Goal: Navigation & Orientation: Find specific page/section

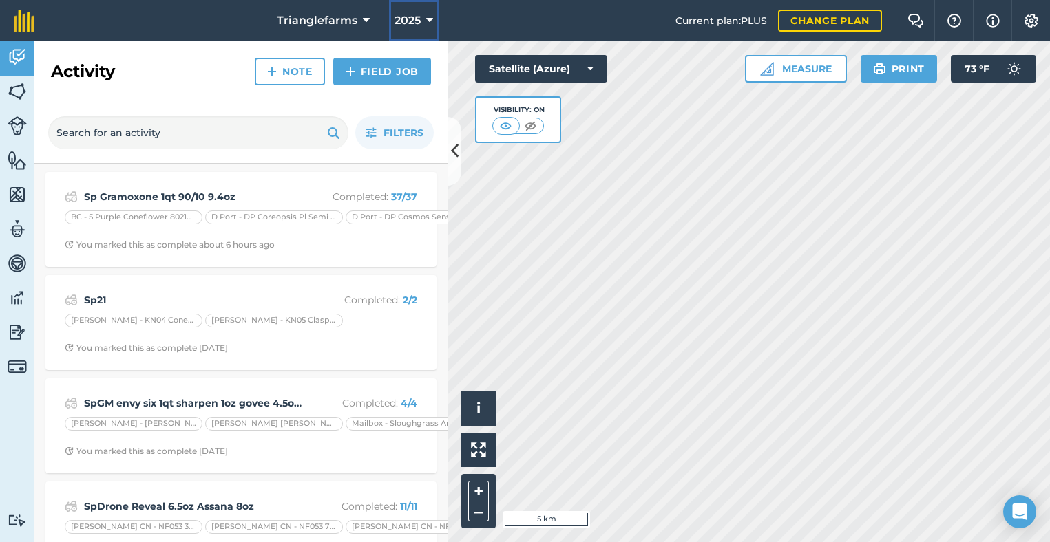
click at [420, 21] on button "2025" at bounding box center [414, 20] width 50 height 41
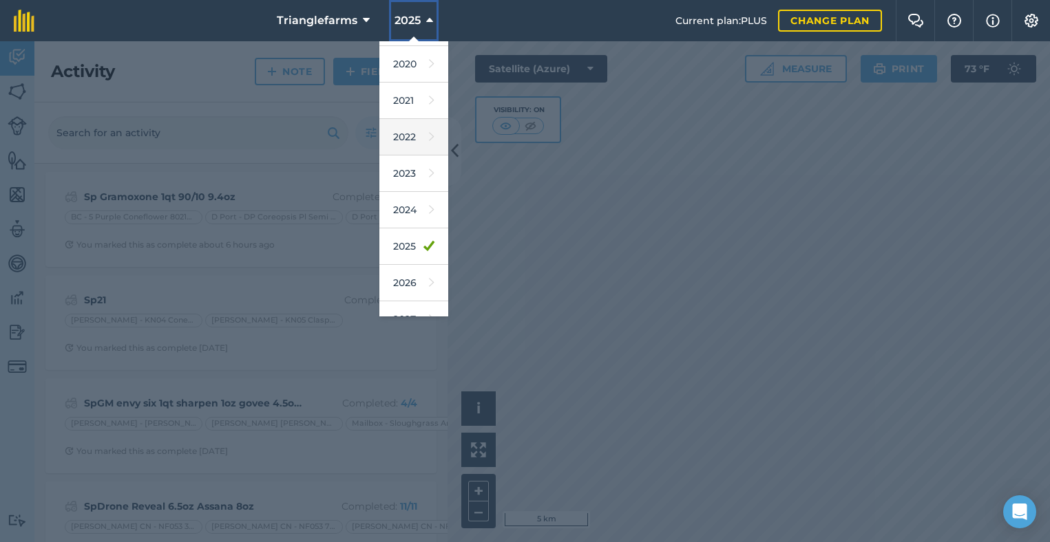
scroll to position [126, 0]
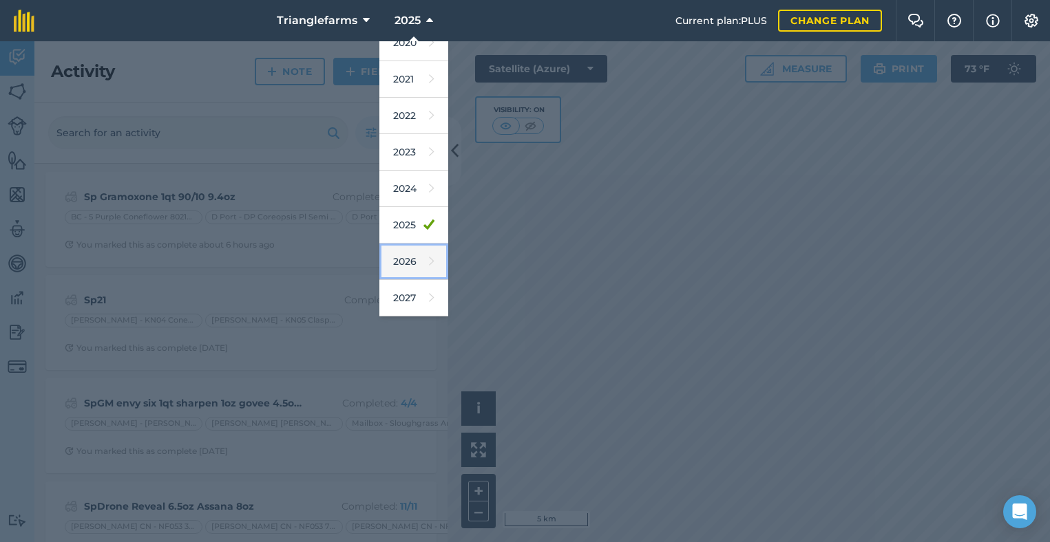
click at [409, 266] on link "2026" at bounding box center [413, 262] width 69 height 36
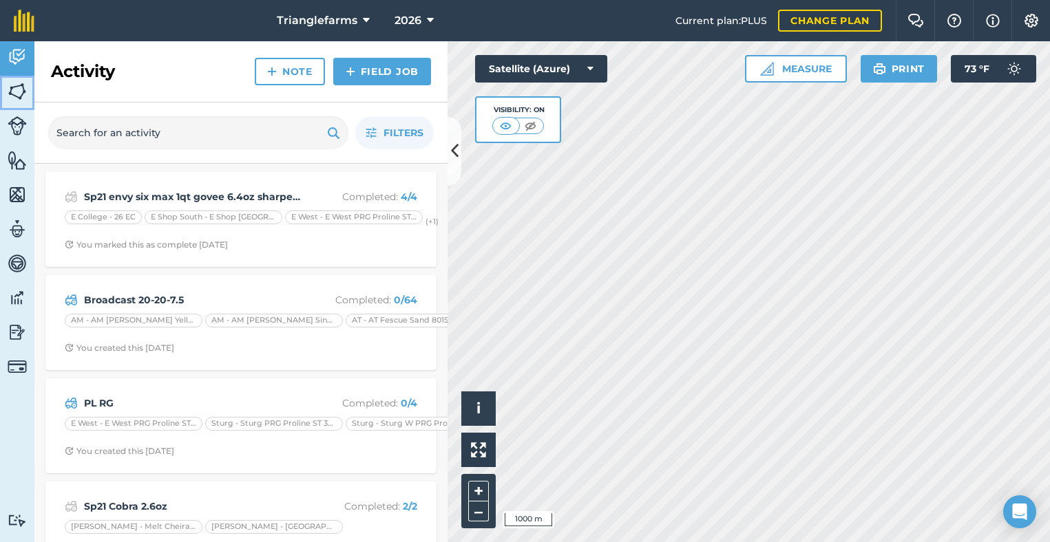
click at [21, 94] on img at bounding box center [17, 91] width 19 height 21
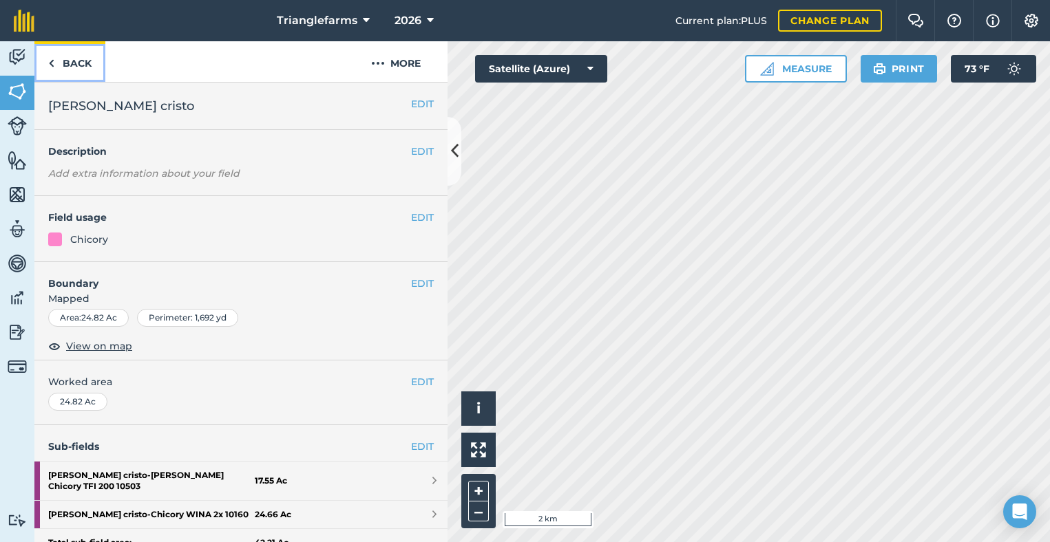
click at [73, 66] on link "Back" at bounding box center [69, 61] width 71 height 41
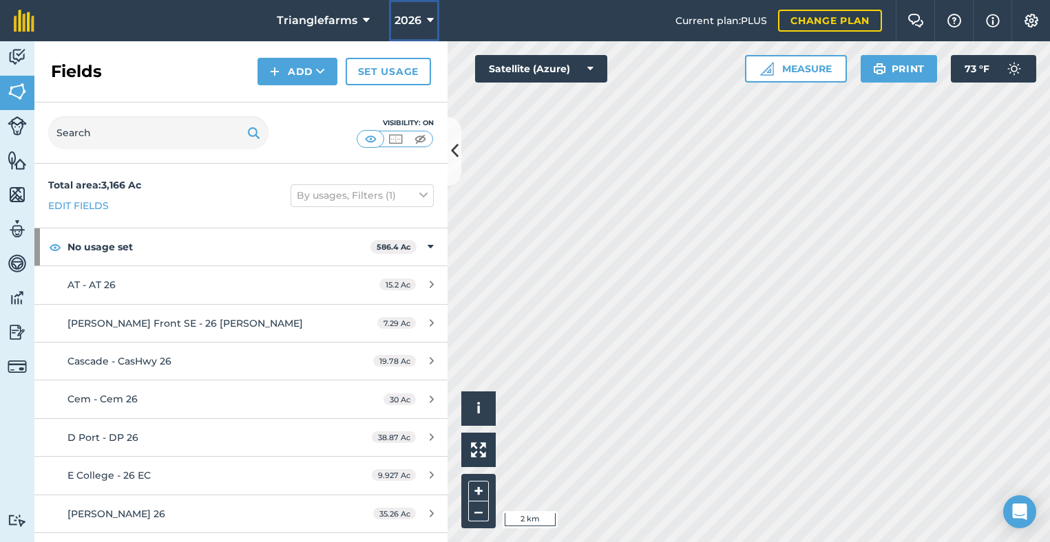
click at [422, 23] on button "2026" at bounding box center [414, 20] width 50 height 41
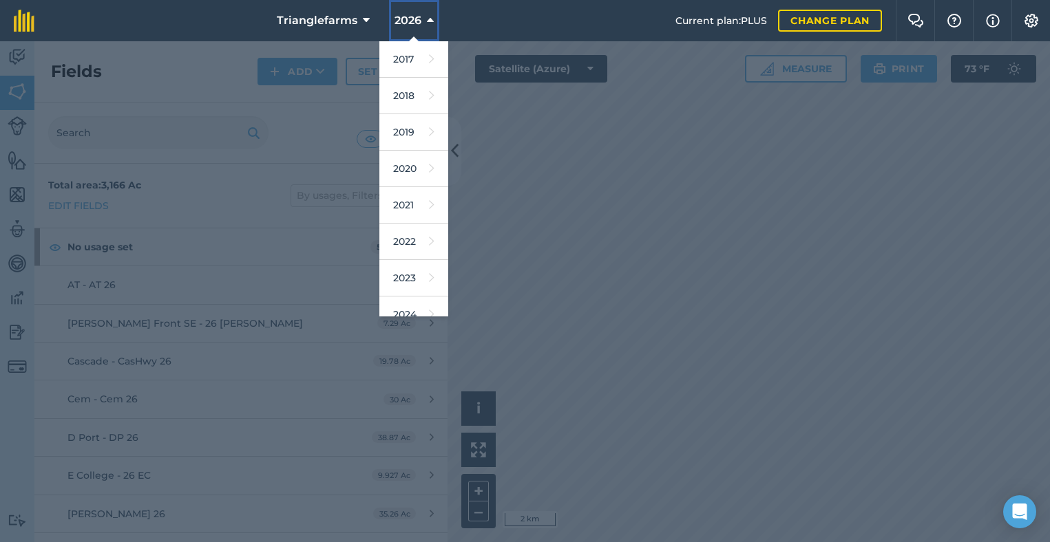
scroll to position [126, 0]
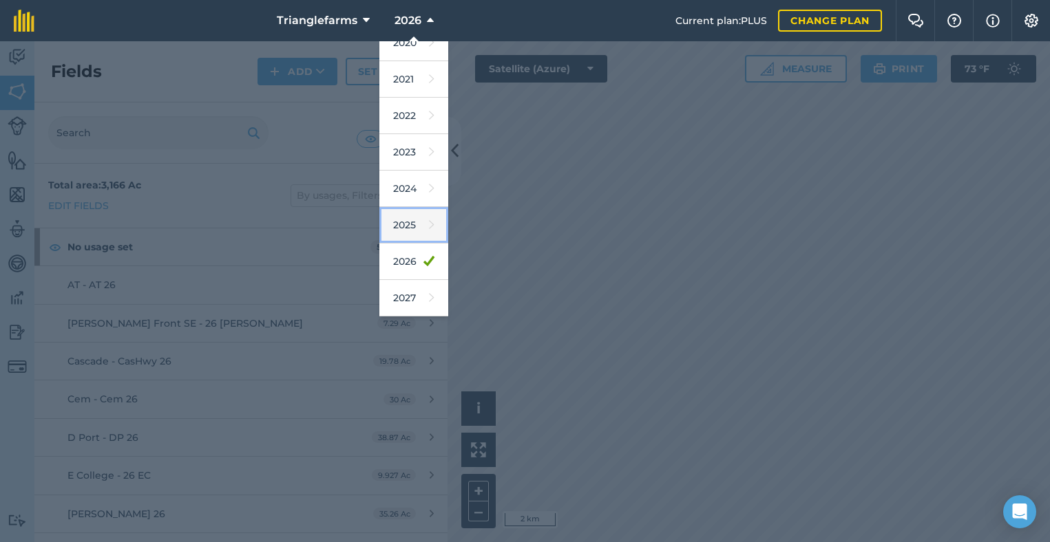
click at [405, 226] on link "2025" at bounding box center [413, 225] width 69 height 36
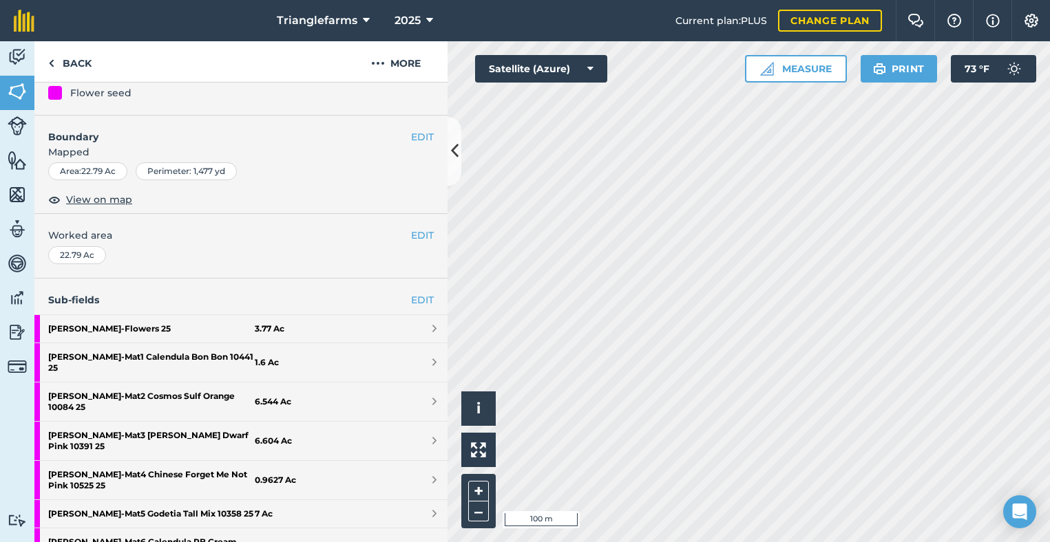
scroll to position [149, 0]
